Goal: Information Seeking & Learning: Learn about a topic

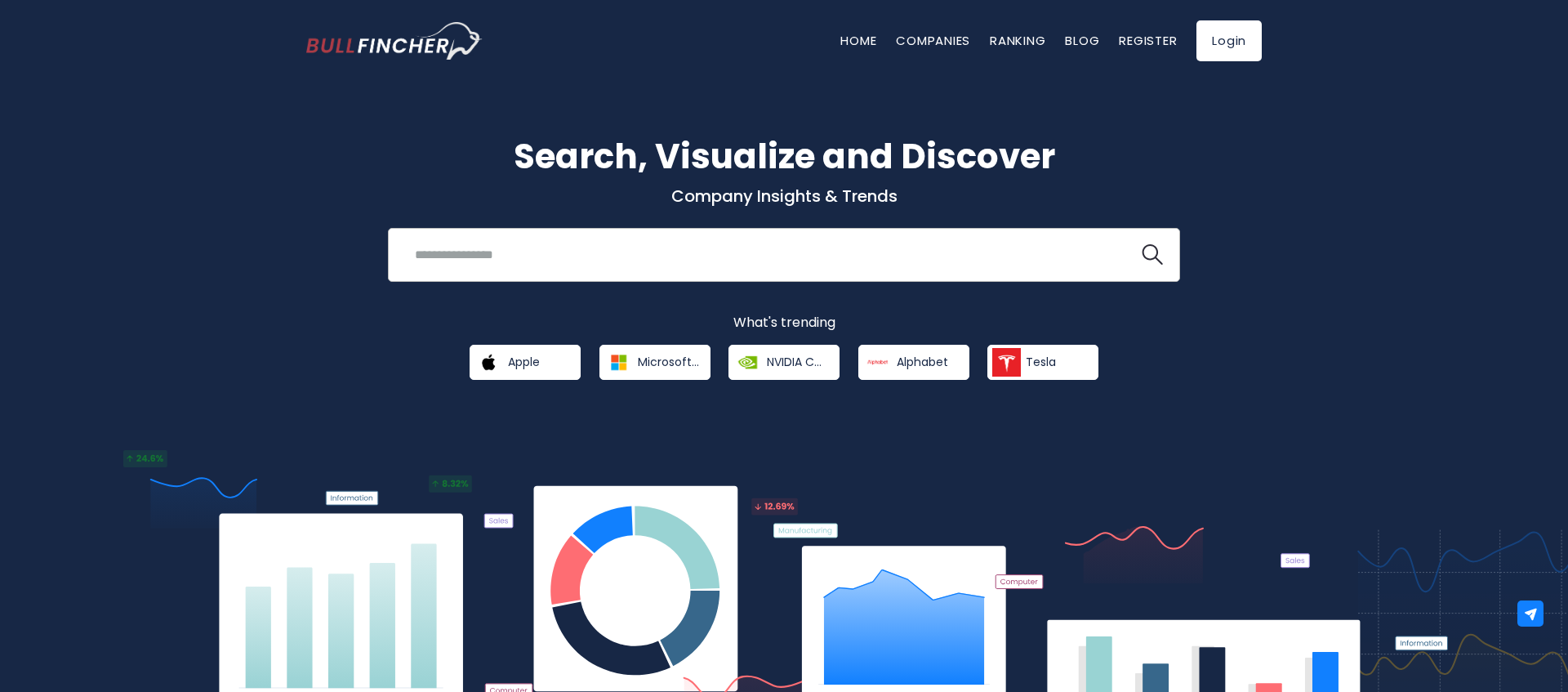
click at [601, 258] on input "search" at bounding box center [763, 254] width 717 height 30
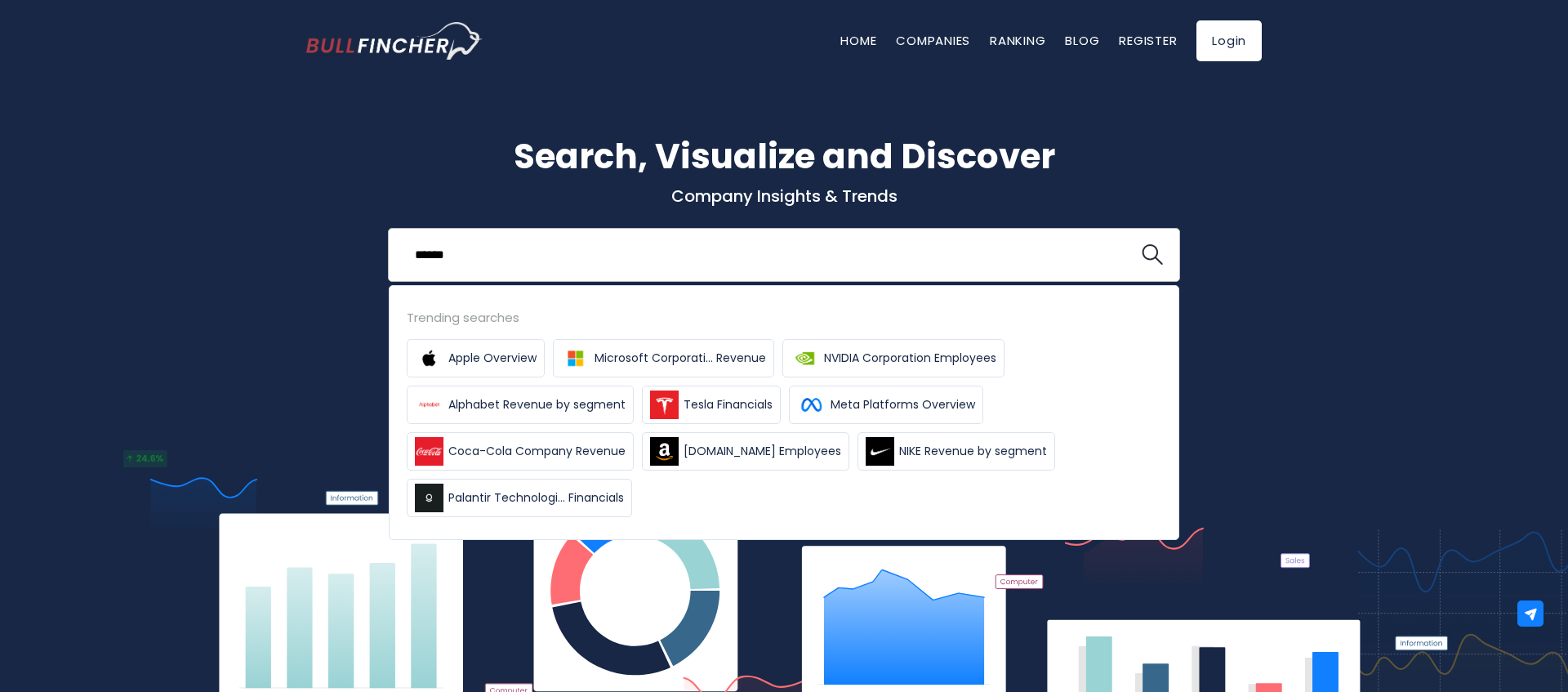
type input "******"
click at [1142, 244] on button at bounding box center [1152, 254] width 21 height 21
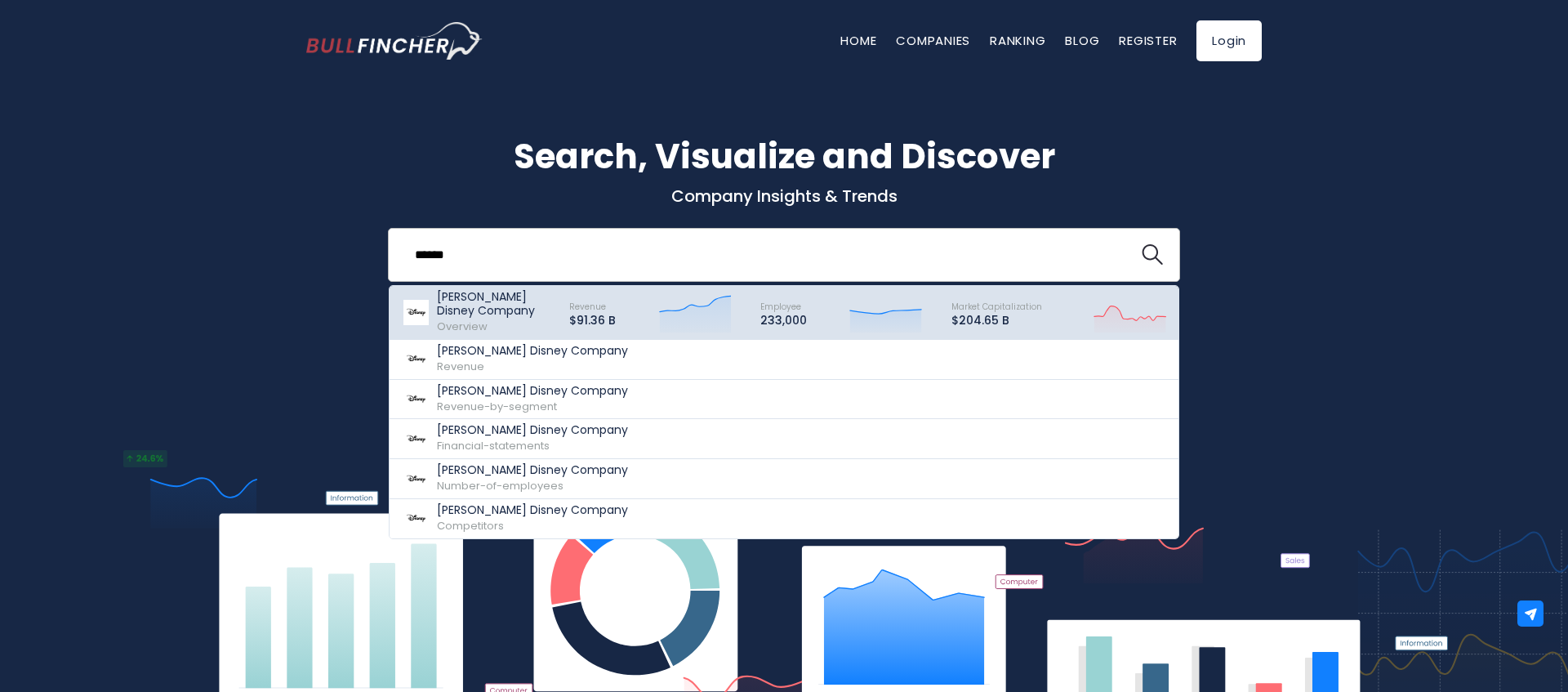
click at [534, 309] on p "[PERSON_NAME] Disney Company" at bounding box center [495, 303] width 118 height 27
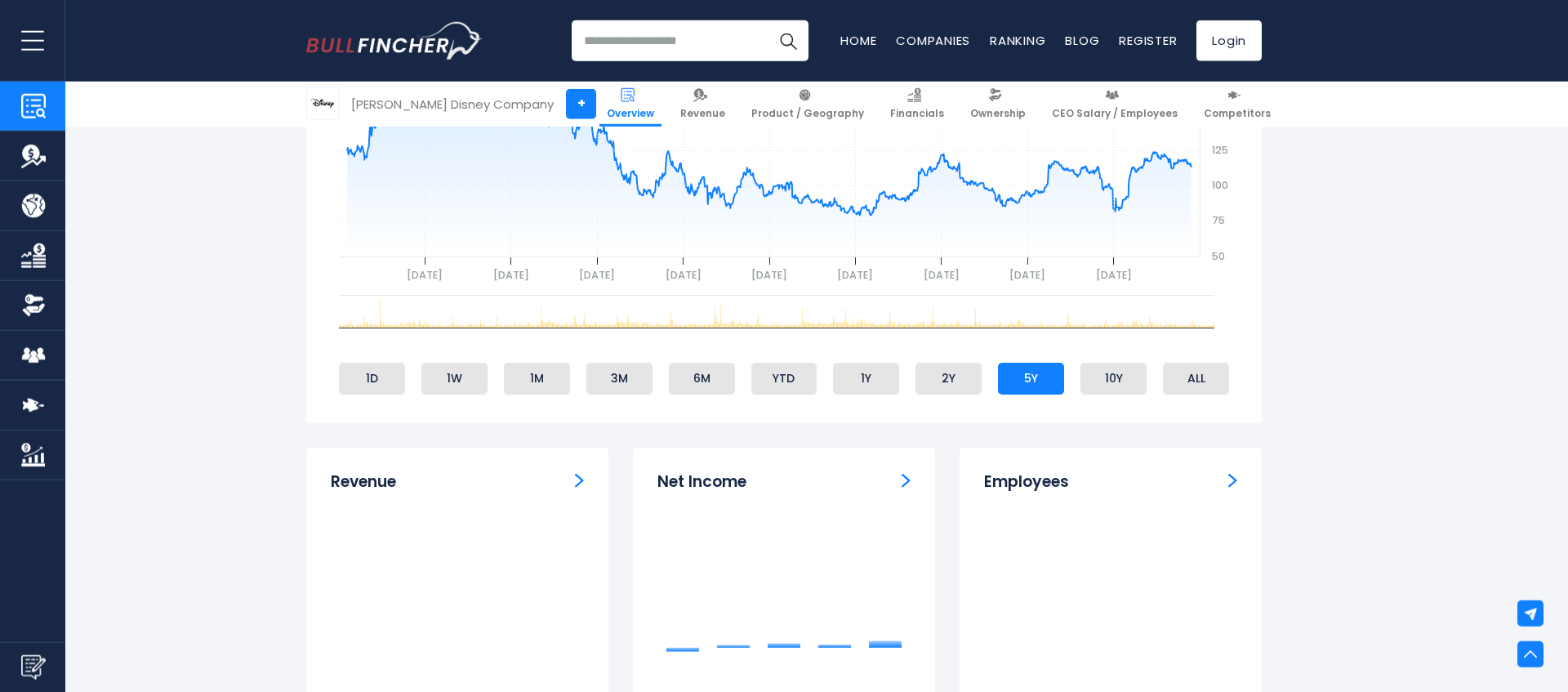
scroll to position [794, 0]
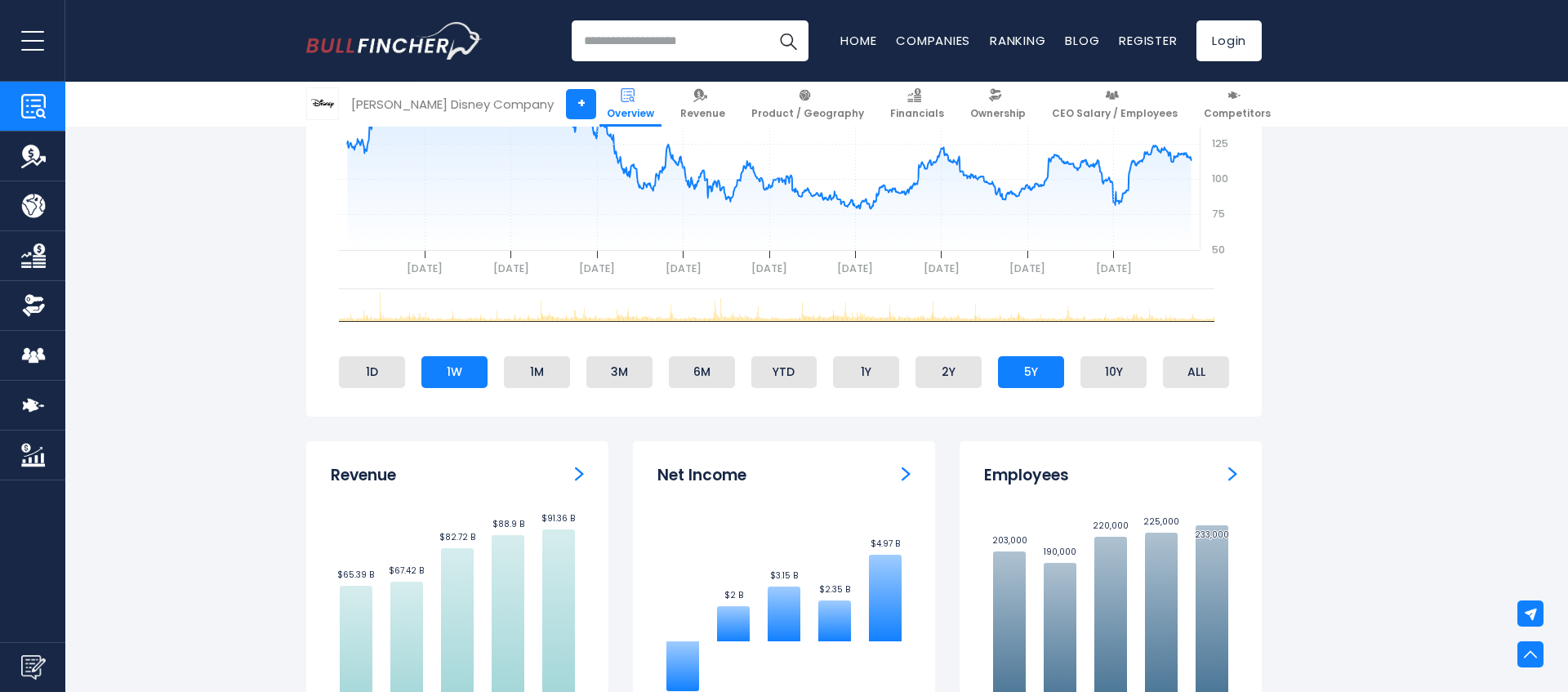
click at [485, 361] on li "1W" at bounding box center [454, 372] width 66 height 31
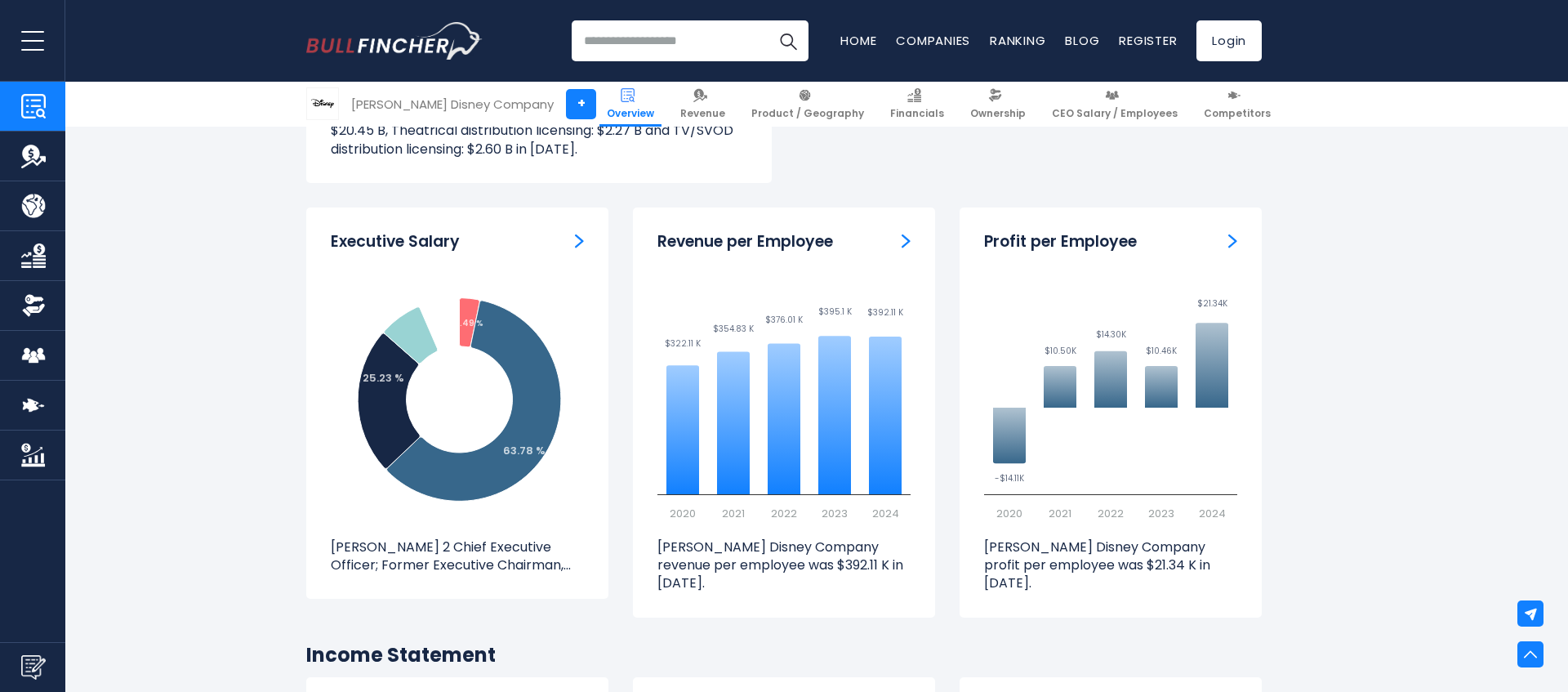
scroll to position [1972, 0]
